Goal: Communication & Community: Ask a question

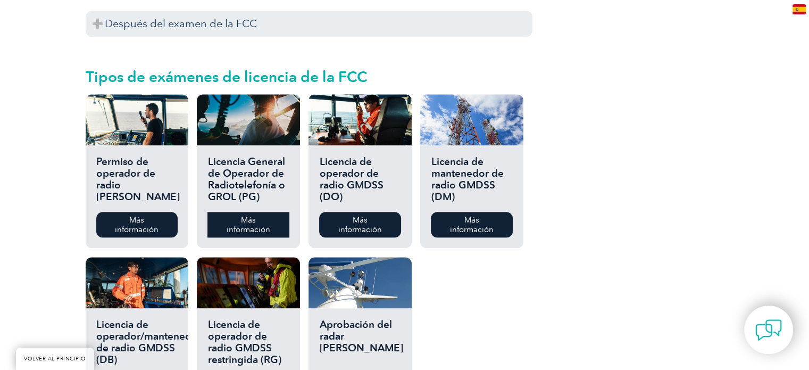
scroll to position [1276, 0]
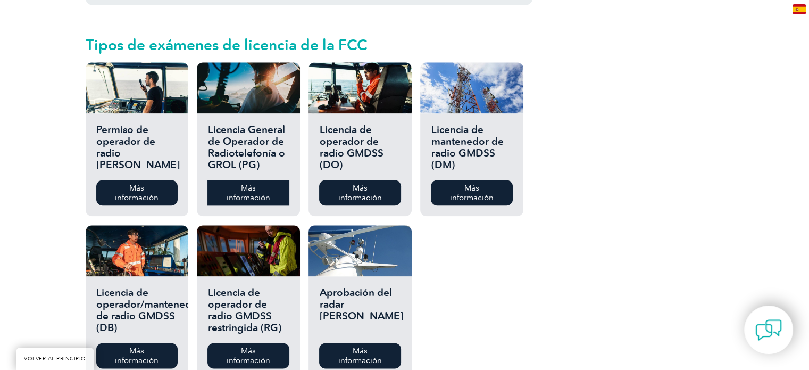
click at [254, 180] on link "Más información" at bounding box center [247, 193] width 81 height 26
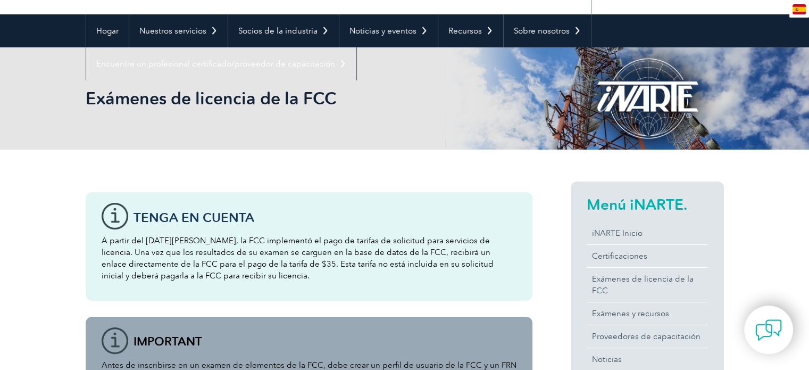
scroll to position [0, 0]
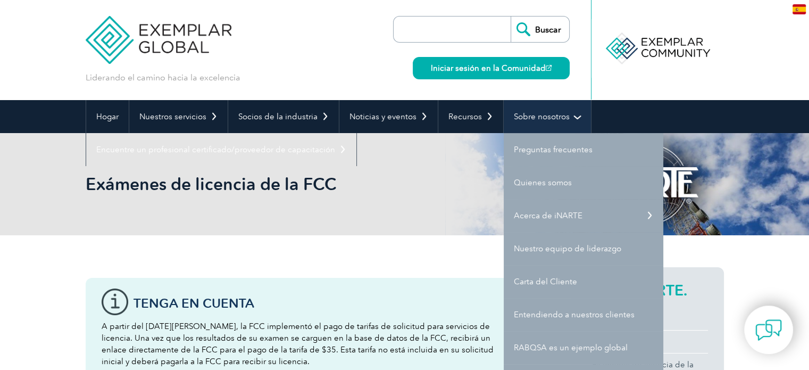
click at [532, 116] on font "Sobre nosotros" at bounding box center [542, 117] width 56 height 10
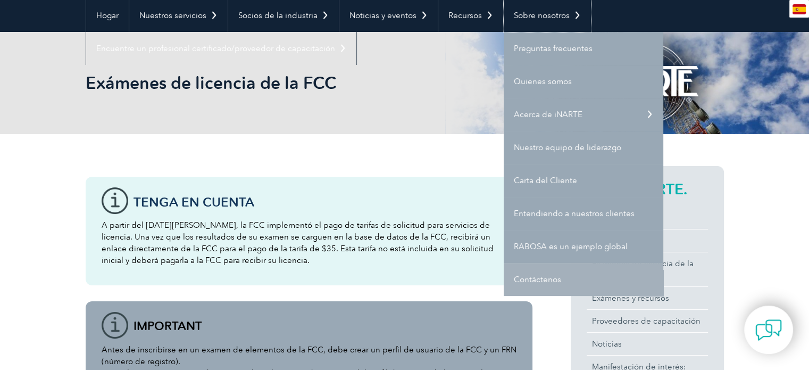
scroll to position [106, 0]
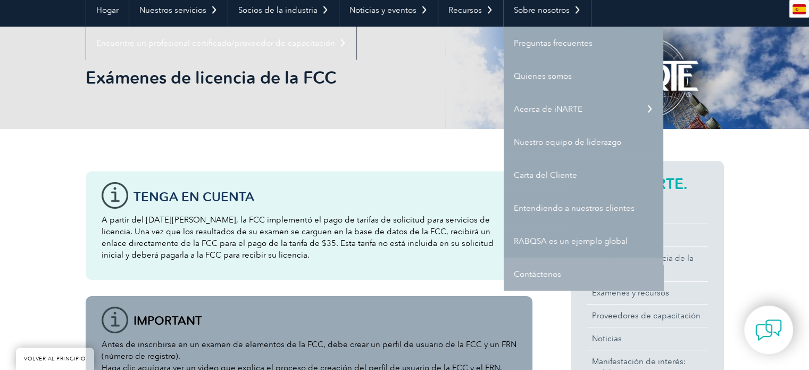
click at [577, 273] on link "Contáctenos" at bounding box center [584, 273] width 160 height 33
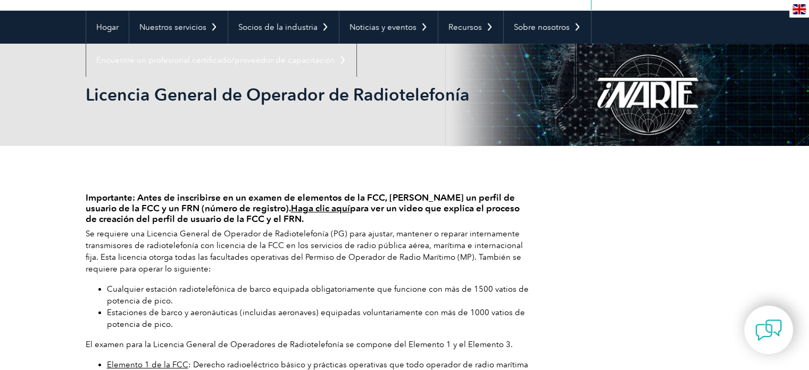
scroll to position [160, 0]
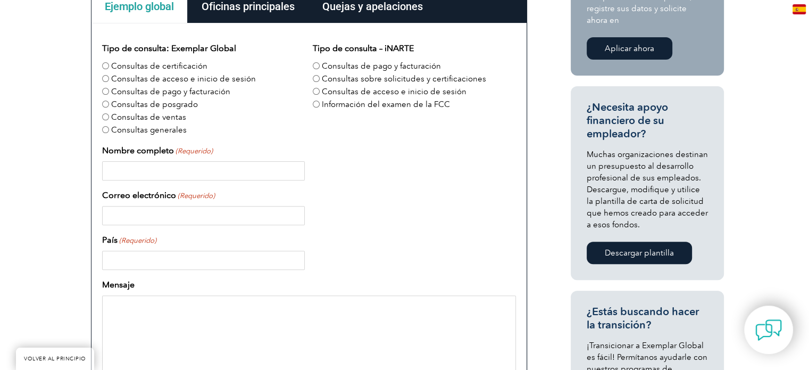
scroll to position [372, 0]
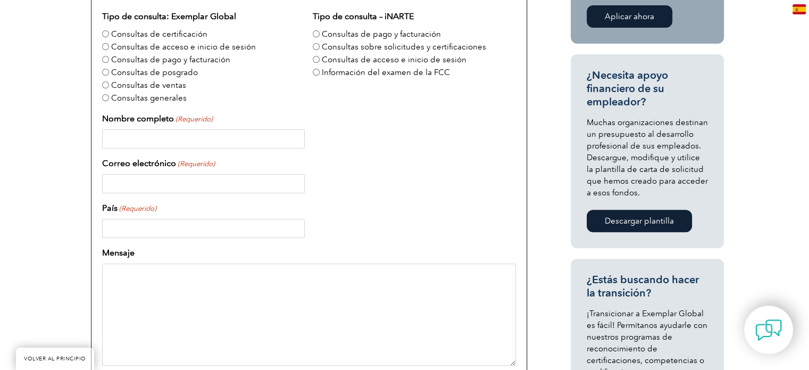
click at [105, 30] on input "Consultas de certificación" at bounding box center [105, 33] width 7 height 7
radio input "true"
click at [253, 137] on input "Nombre completo (Requerido)" at bounding box center [203, 138] width 203 height 19
type input "Silvana Caceres"
type input "Argentina"
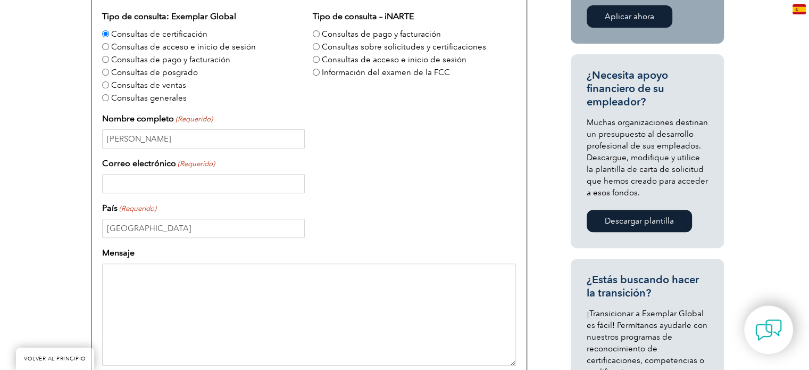
click at [228, 180] on input "Correo electrónico (Requerido)" at bounding box center [203, 183] width 203 height 19
type input "silvanamarisa10@yahoo.com.ar"
type input "17572939653"
click at [143, 275] on textarea "Mensaje" at bounding box center [309, 314] width 414 height 102
paste textarea "Buenas tardes, mi nombre es Silvana y estoy a cargo del otorgamiento de los cer…"
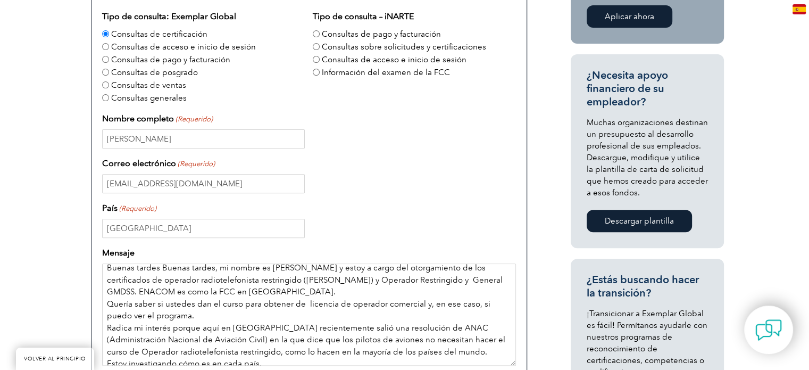
scroll to position [0, 0]
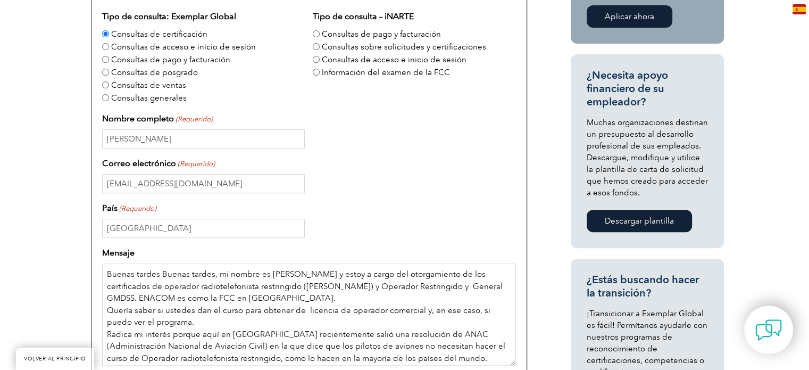
drag, startPoint x: 160, startPoint y: 274, endPoint x: 89, endPoint y: 274, distance: 71.3
click at [89, 274] on div "Ejemplo global Oficinas principales Quejas y apelaciones Ejemplo global Tipo de…" at bounding box center [309, 249] width 447 height 592
click at [388, 286] on textarea "Buenas tardes, mi nombre es Silvana y estoy a cargo del otorgamiento de los cer…" at bounding box center [309, 314] width 414 height 102
click at [435, 289] on textarea "Buenas tardes, mi nombre es Silvana y estoy a cargo del otorgamiento de los cer…" at bounding box center [309, 314] width 414 height 102
click at [466, 282] on textarea "Buenas tardes, mi nombre es Silvana y estoy a cargo del otorgamiento de los cer…" at bounding box center [309, 314] width 414 height 102
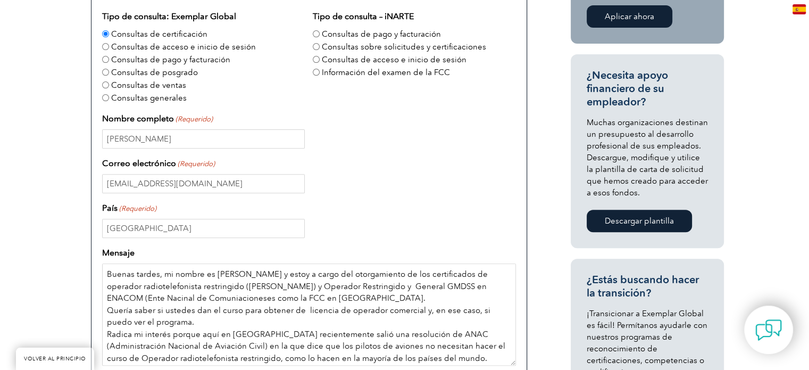
click at [474, 285] on textarea "Buenas tardes, mi nombre es Silvana y estoy a cargo del otorgamiento de los cer…" at bounding box center [309, 314] width 414 height 102
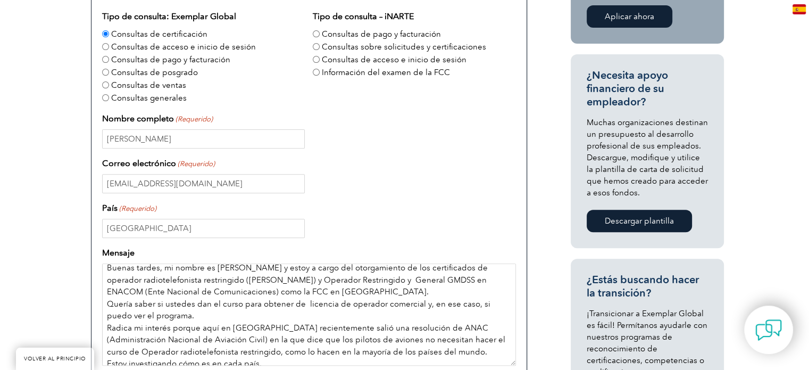
scroll to position [27, 0]
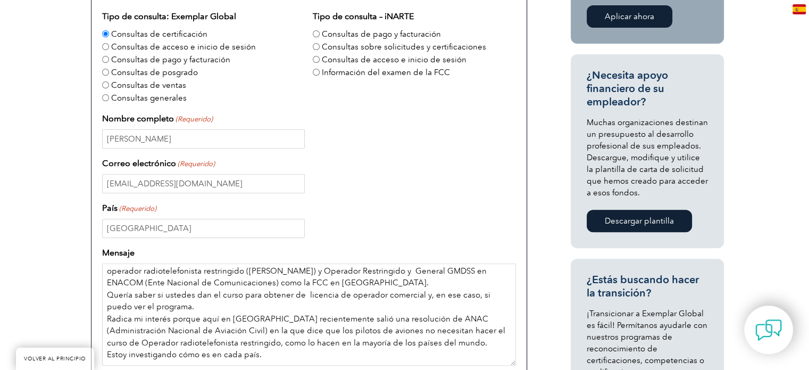
click at [418, 281] on textarea "Buenas tardes, mi nombre es Silvana y estoy a cargo del otorgamiento de los cer…" at bounding box center [309, 314] width 414 height 102
click at [320, 291] on textarea "Buenas tardes, mi nombre es Silvana y estoy a cargo del otorgamiento de los cer…" at bounding box center [309, 314] width 414 height 102
click at [365, 295] on textarea "Buenas tardes, mi nombre es Silvana y estoy a cargo del otorgamiento de los cer…" at bounding box center [309, 314] width 414 height 102
click at [368, 295] on textarea "Buenas tardes, mi nombre es Silvana y estoy a cargo del otorgamiento de los cer…" at bounding box center [309, 314] width 414 height 102
drag, startPoint x: 356, startPoint y: 313, endPoint x: 354, endPoint y: 321, distance: 8.1
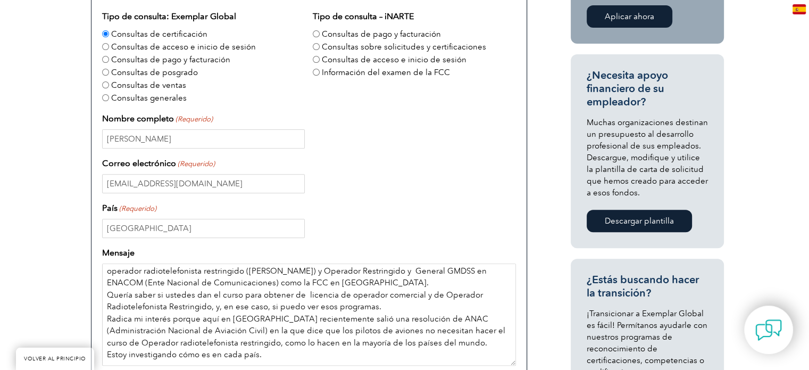
click at [354, 321] on textarea "Buenas tardes, mi nombre es Silvana y estoy a cargo del otorgamiento de los cer…" at bounding box center [309, 314] width 414 height 102
click at [358, 320] on textarea "Buenas tardes, mi nombre es Silvana y estoy a cargo del otorgamiento de los cer…" at bounding box center [309, 314] width 414 height 102
drag, startPoint x: 363, startPoint y: 320, endPoint x: 357, endPoint y: 318, distance: 5.6
click at [357, 318] on textarea "Buenas tardes, mi nombre es Silvana y estoy a cargo del otorgamiento de los cer…" at bounding box center [309, 314] width 414 height 102
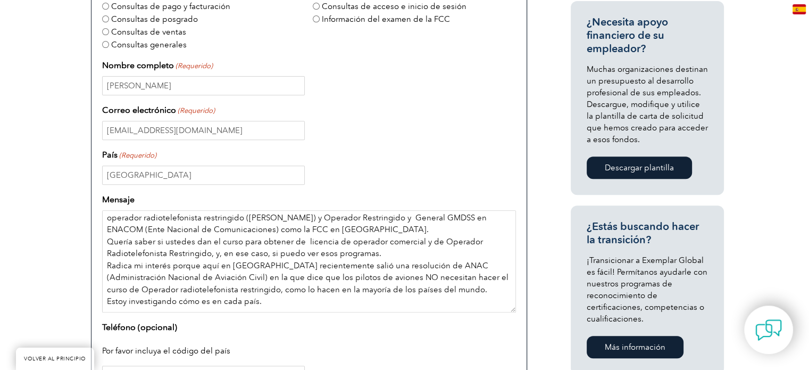
click at [267, 289] on textarea "Buenas tardes, mi nombre es Silvana y estoy a cargo del otorgamiento de los cer…" at bounding box center [309, 261] width 414 height 102
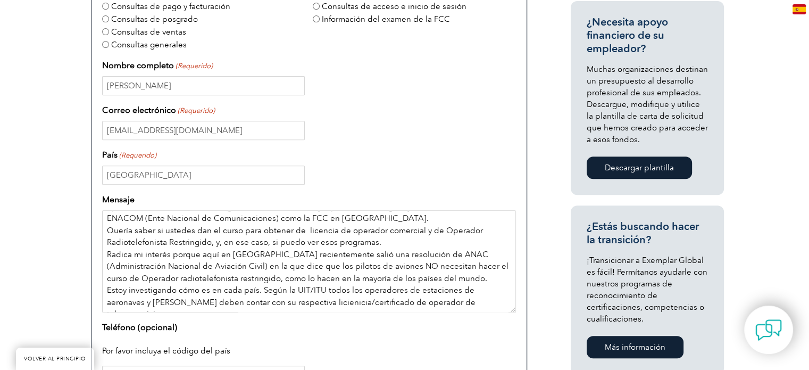
scroll to position [33, 0]
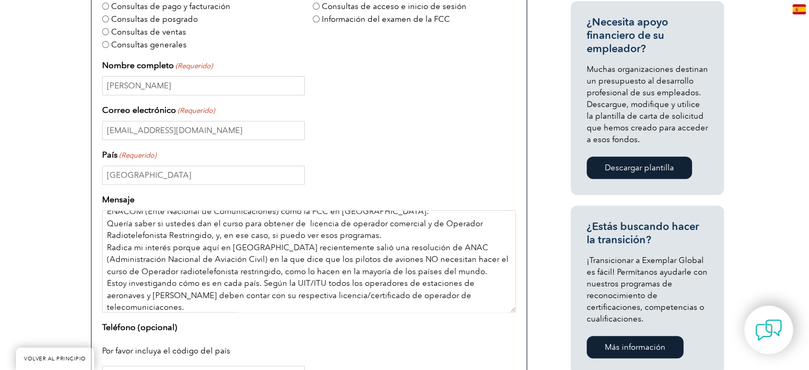
click at [133, 306] on textarea "Buenas tardes, mi nombre es Silvana y estoy a cargo del otorgamiento de los cer…" at bounding box center [309, 261] width 414 height 102
click at [187, 305] on textarea "Buenas tardes, mi nombre es Silvana y estoy a cargo del otorgamiento de los cer…" at bounding box center [309, 261] width 414 height 102
click at [210, 299] on textarea "Buenas tardes, mi nombre es Silvana y estoy a cargo del otorgamiento de los cer…" at bounding box center [309, 261] width 414 height 102
type textarea "Buenas tardes, mi nombre es Silvana y estoy a cargo del otorgamiento de los cer…"
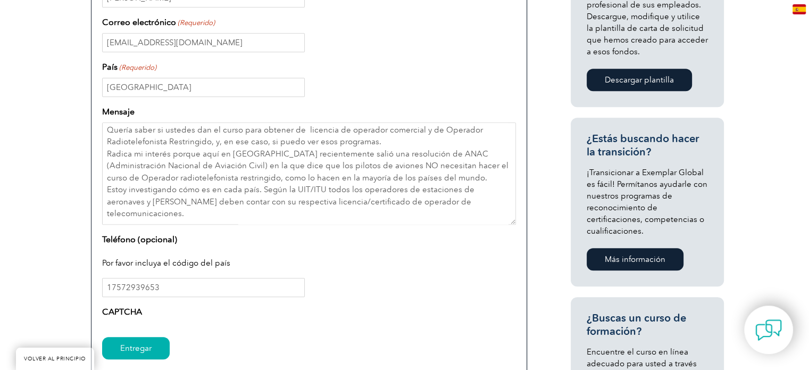
scroll to position [532, 0]
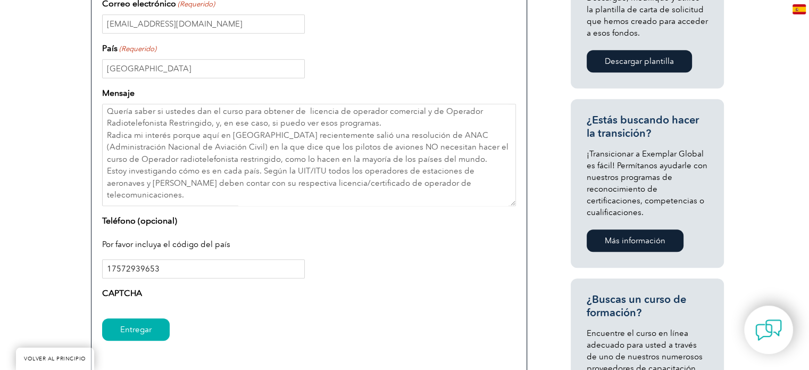
drag, startPoint x: 180, startPoint y: 271, endPoint x: 89, endPoint y: 267, distance: 90.5
click at [89, 267] on div "Ejemplo global Oficinas principales Quejas y apelaciones Ejemplo global Tipo de…" at bounding box center [309, 89] width 447 height 592
click at [106, 267] on input "91115 41887249" at bounding box center [203, 268] width 203 height 19
click at [111, 267] on input "91115 41887249" at bounding box center [203, 268] width 203 height 19
click at [122, 267] on input "9 1115 41887249" at bounding box center [203, 268] width 203 height 19
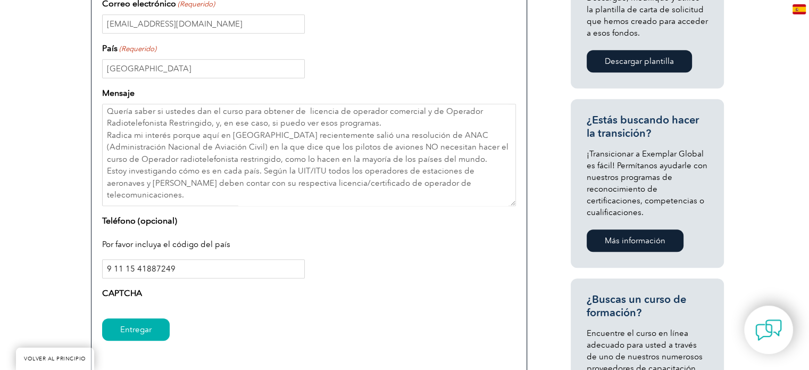
drag, startPoint x: 134, startPoint y: 267, endPoint x: 125, endPoint y: 266, distance: 8.5
click at [125, 266] on input "9 11 15 41887249" at bounding box center [203, 268] width 203 height 19
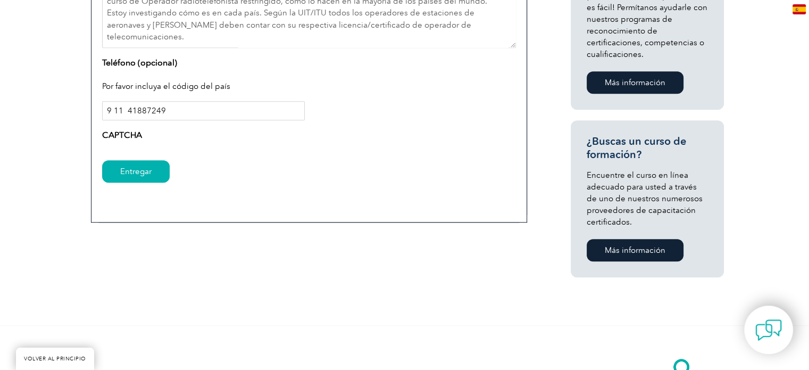
scroll to position [691, 0]
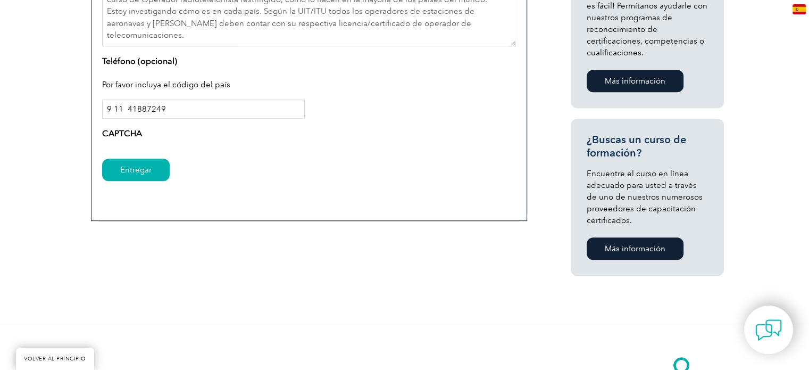
type input "9 11 41887249"
click at [130, 135] on font "CAPTCHA" at bounding box center [122, 133] width 40 height 10
click at [139, 173] on input "Entregar" at bounding box center [136, 169] width 68 height 22
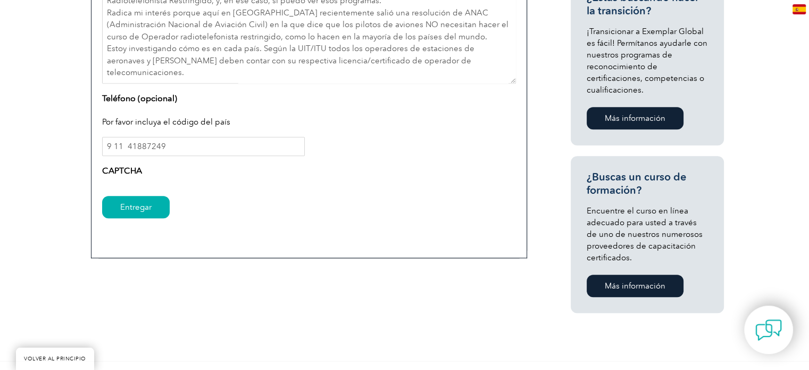
scroll to position [744, 0]
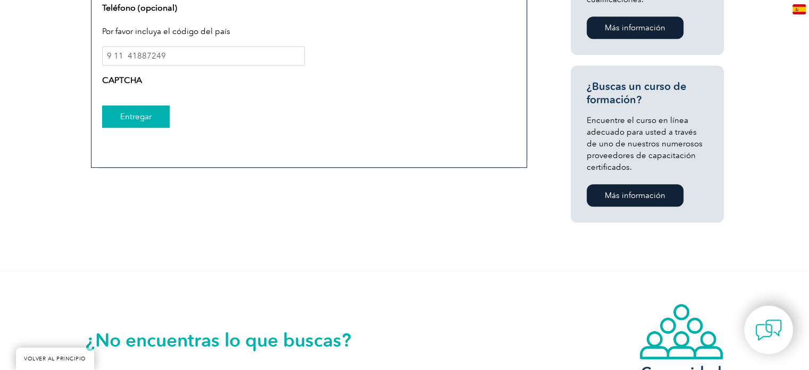
click at [134, 119] on input "Entregar" at bounding box center [136, 116] width 68 height 22
click at [128, 80] on font "CAPTCHA" at bounding box center [122, 80] width 40 height 10
click at [138, 116] on input "Entregar" at bounding box center [136, 116] width 68 height 22
click at [167, 60] on input "9 11 41887249" at bounding box center [203, 55] width 203 height 19
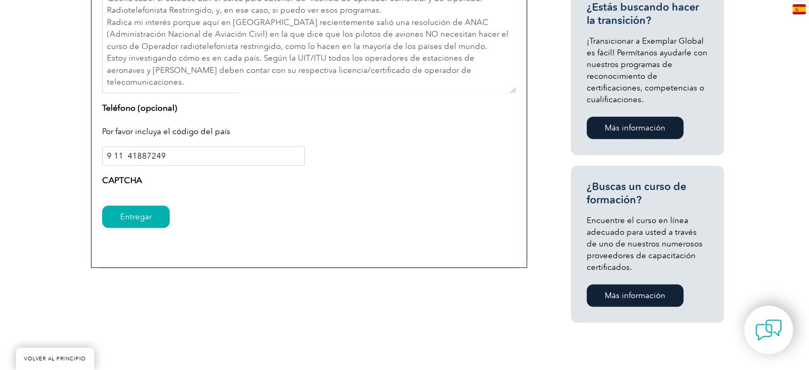
scroll to position [638, 0]
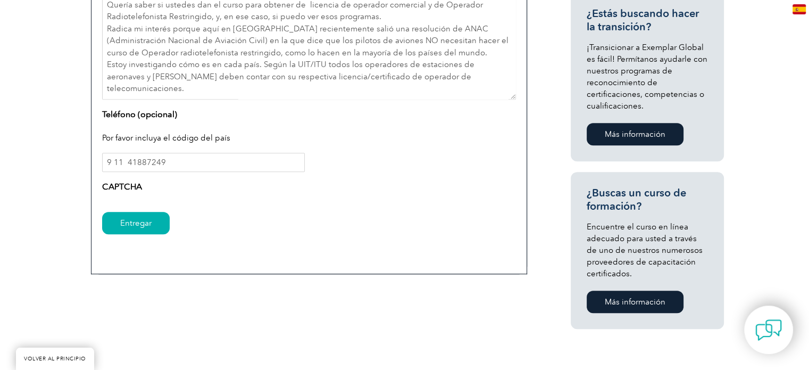
click at [255, 212] on div "Entregar" at bounding box center [309, 223] width 414 height 46
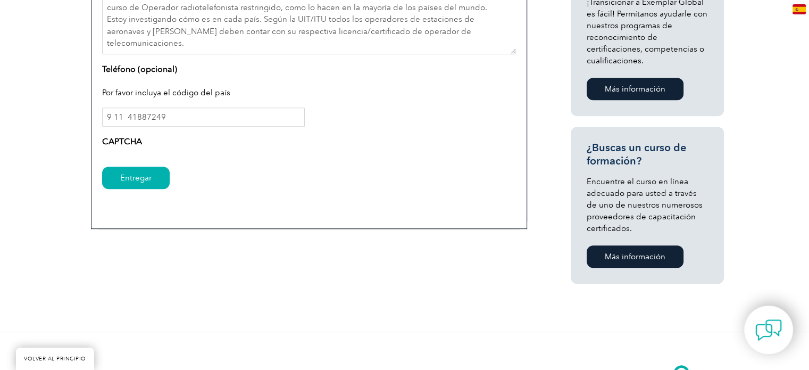
scroll to position [691, 0]
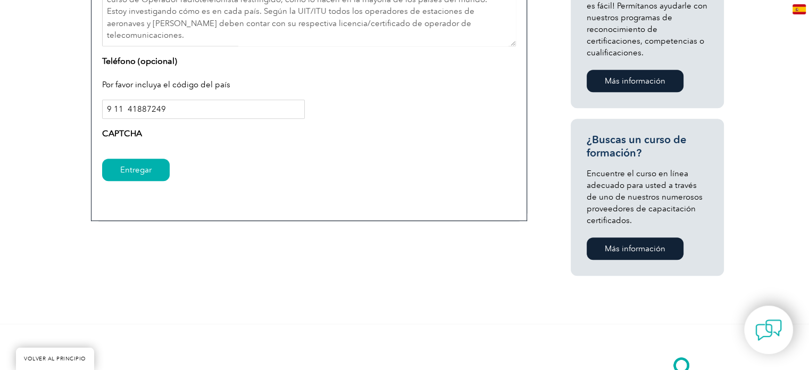
click at [174, 108] on input "9 11 41887249" at bounding box center [203, 108] width 203 height 19
click at [130, 133] on font "CAPTCHA" at bounding box center [122, 133] width 40 height 10
click at [140, 174] on input "Entregar" at bounding box center [136, 169] width 68 height 22
click at [138, 171] on input "Entregar" at bounding box center [136, 169] width 68 height 22
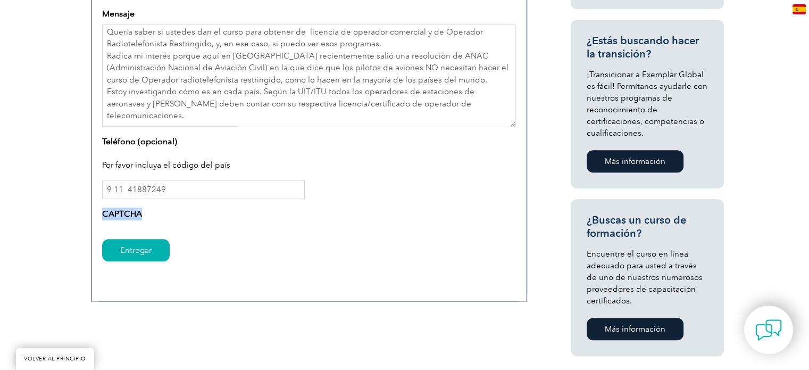
scroll to position [638, 0]
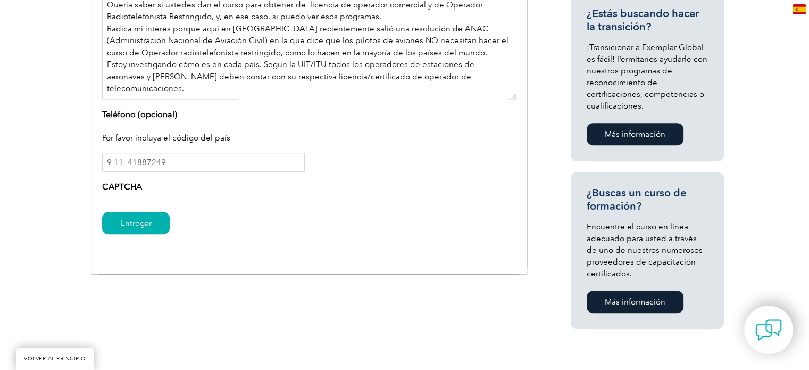
drag, startPoint x: 225, startPoint y: 82, endPoint x: 170, endPoint y: 70, distance: 57.3
click at [170, 70] on textarea "Buenas tardes, mi nombre es Silvana y estoy a cargo del otorgamiento de los cer…" at bounding box center [309, 48] width 414 height 102
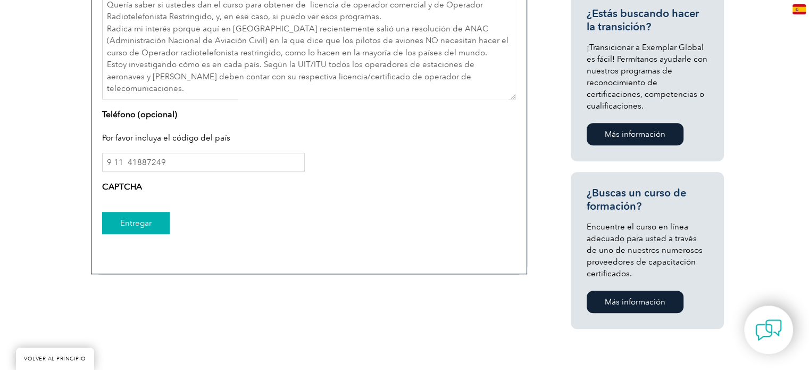
click at [150, 232] on input "Entregar" at bounding box center [136, 223] width 68 height 22
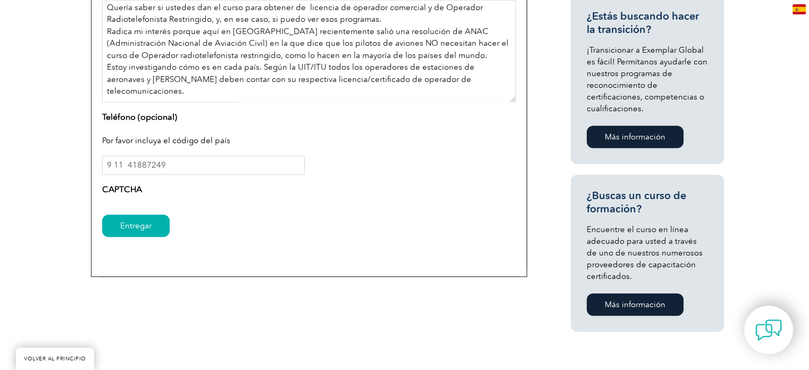
scroll to position [11, 0]
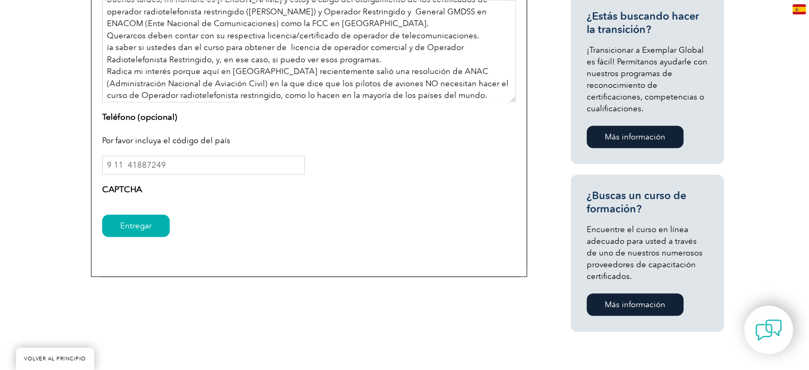
type textarea "Buenas tardes, mi nombre es Silvana y estoy a cargo del otorgamiento de los cer…"
